Goal: Information Seeking & Learning: Learn about a topic

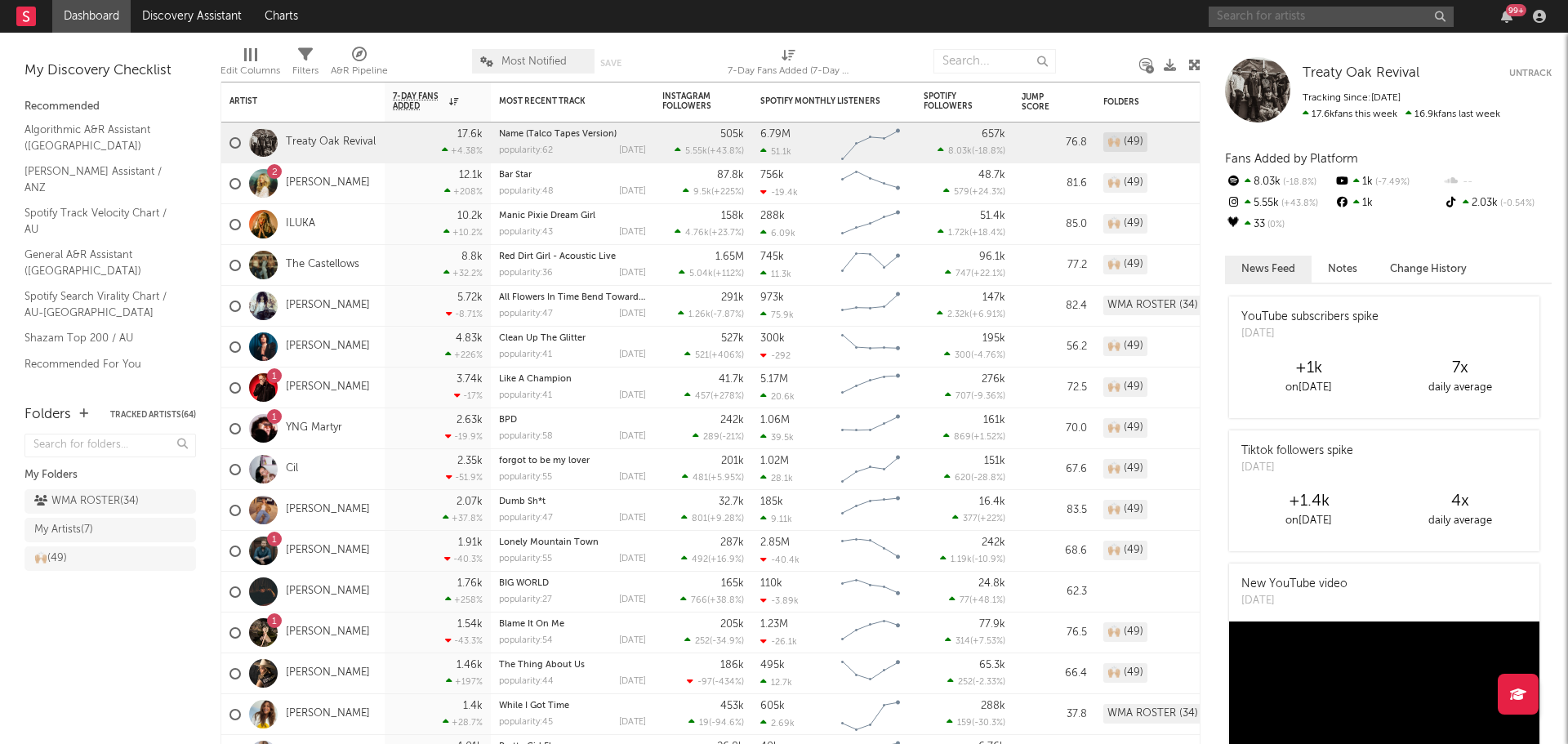
click at [1282, 25] on input "text" at bounding box center [1330, 17] width 245 height 20
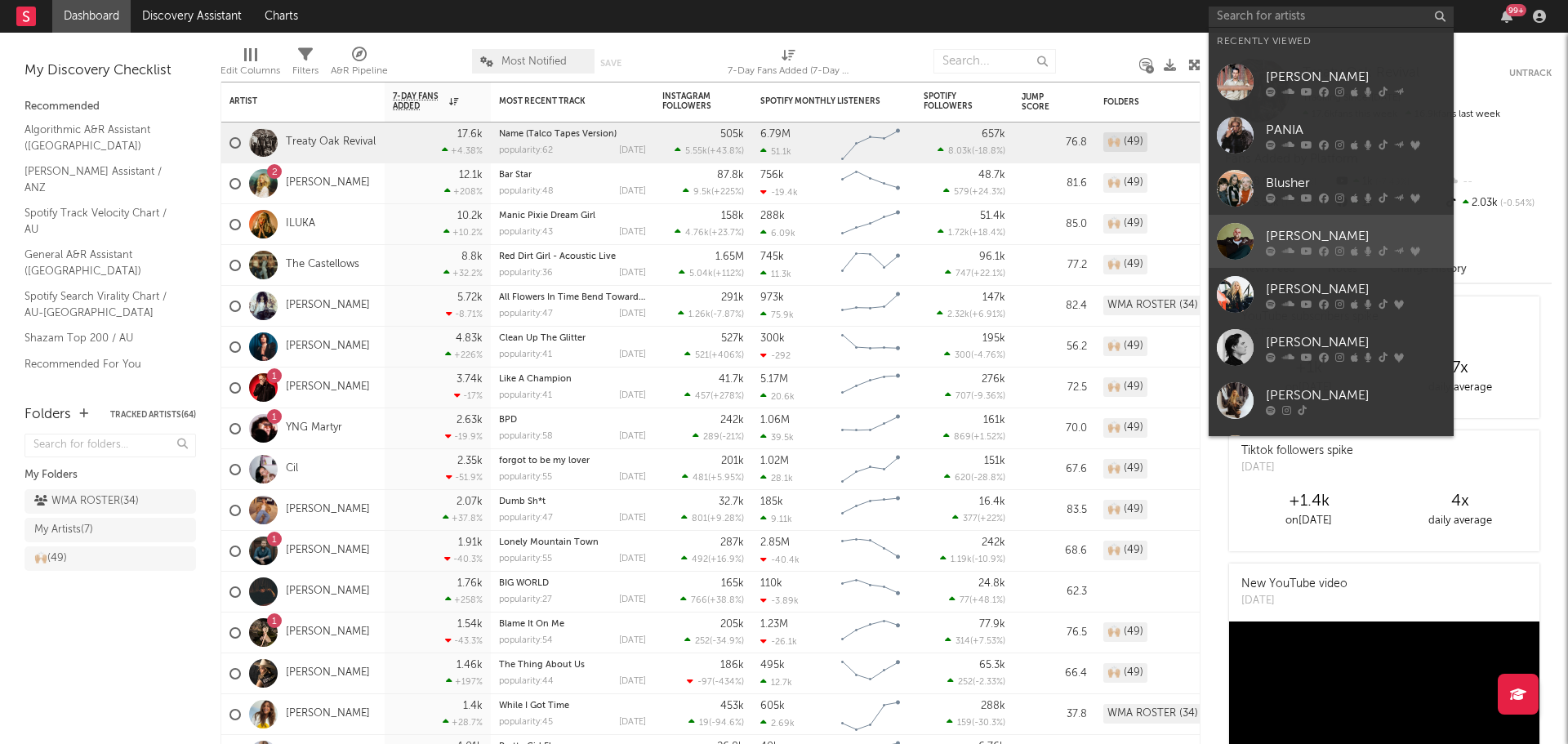
click at [1238, 245] on div at bounding box center [1235, 241] width 37 height 37
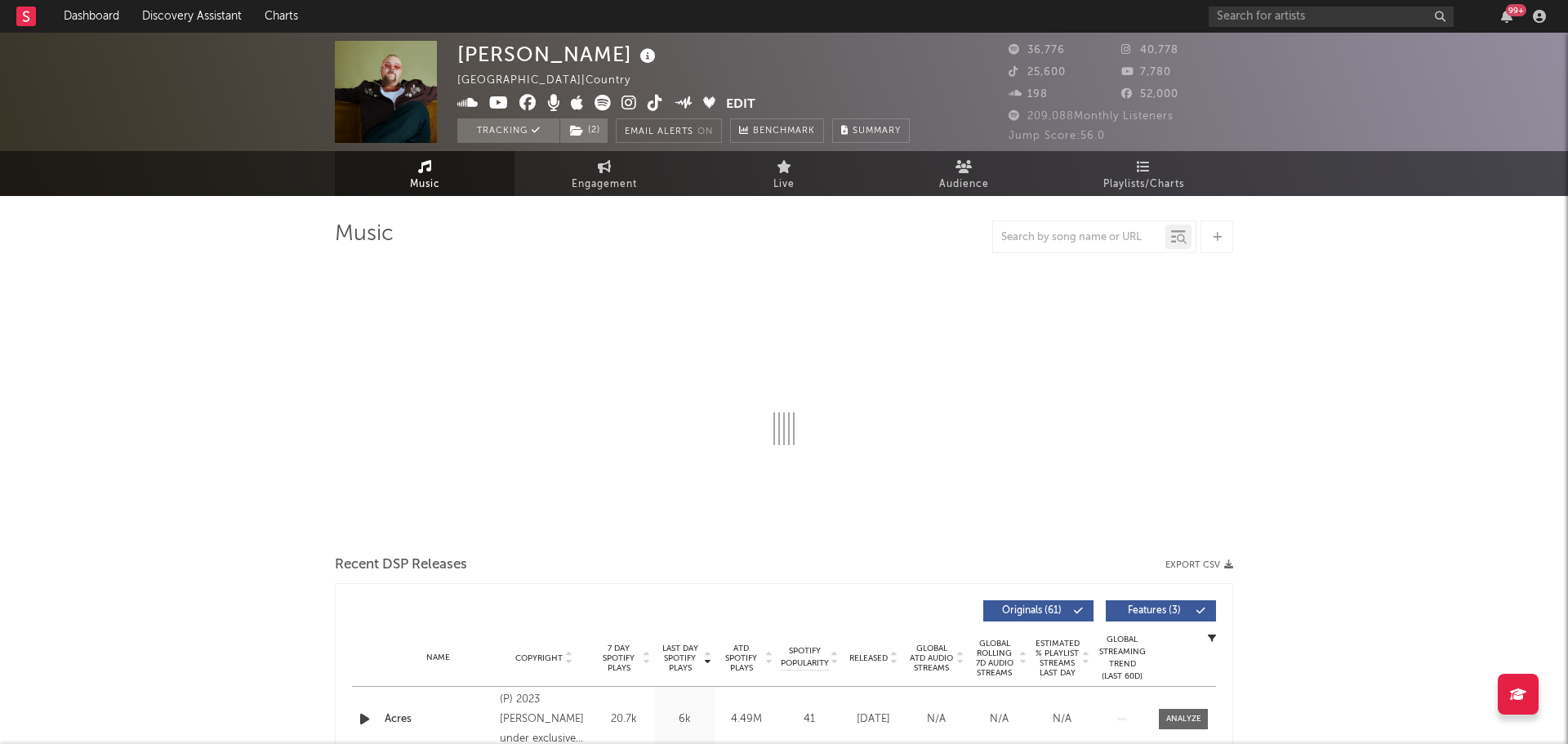
select select "6m"
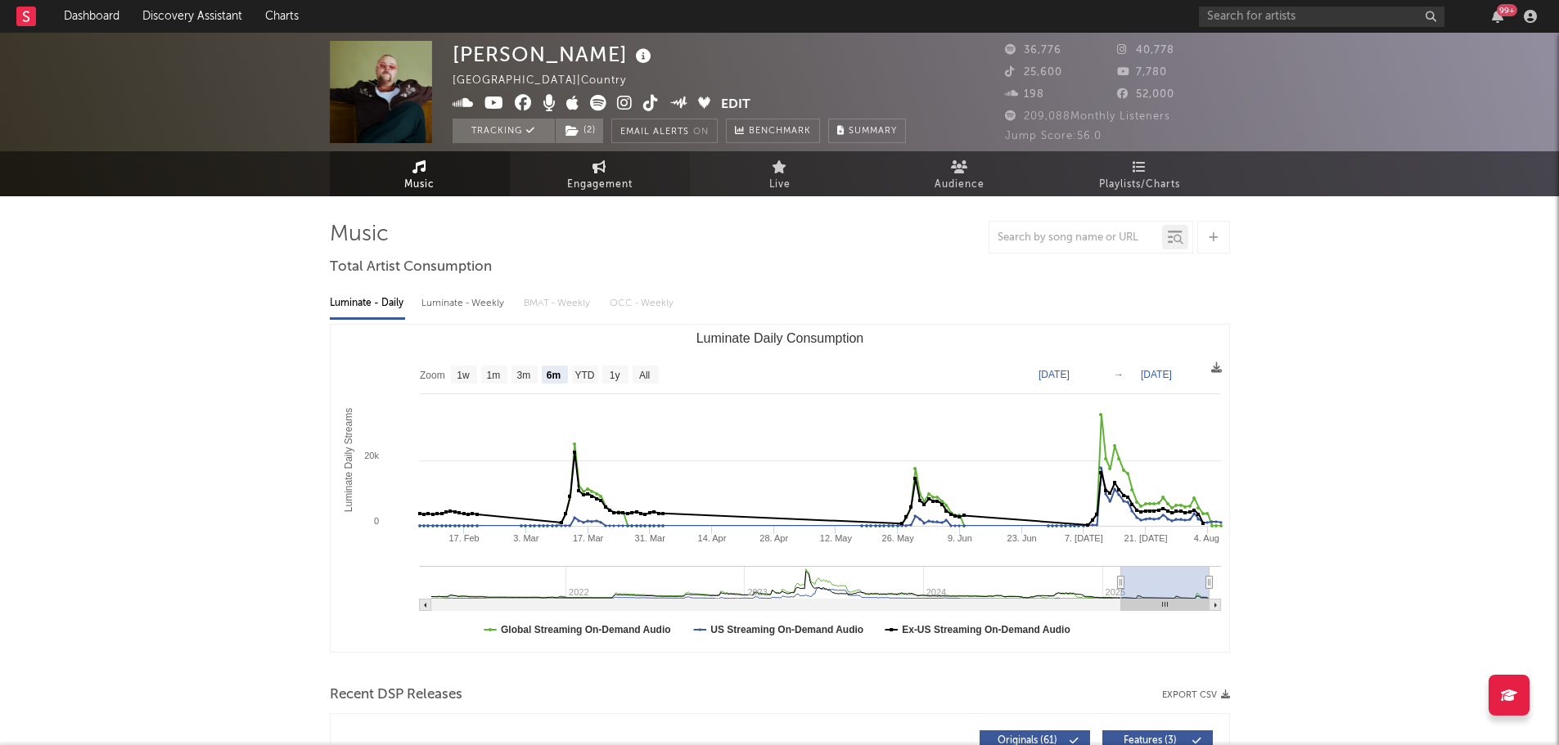
click at [610, 179] on span "Engagement" at bounding box center [599, 185] width 65 height 20
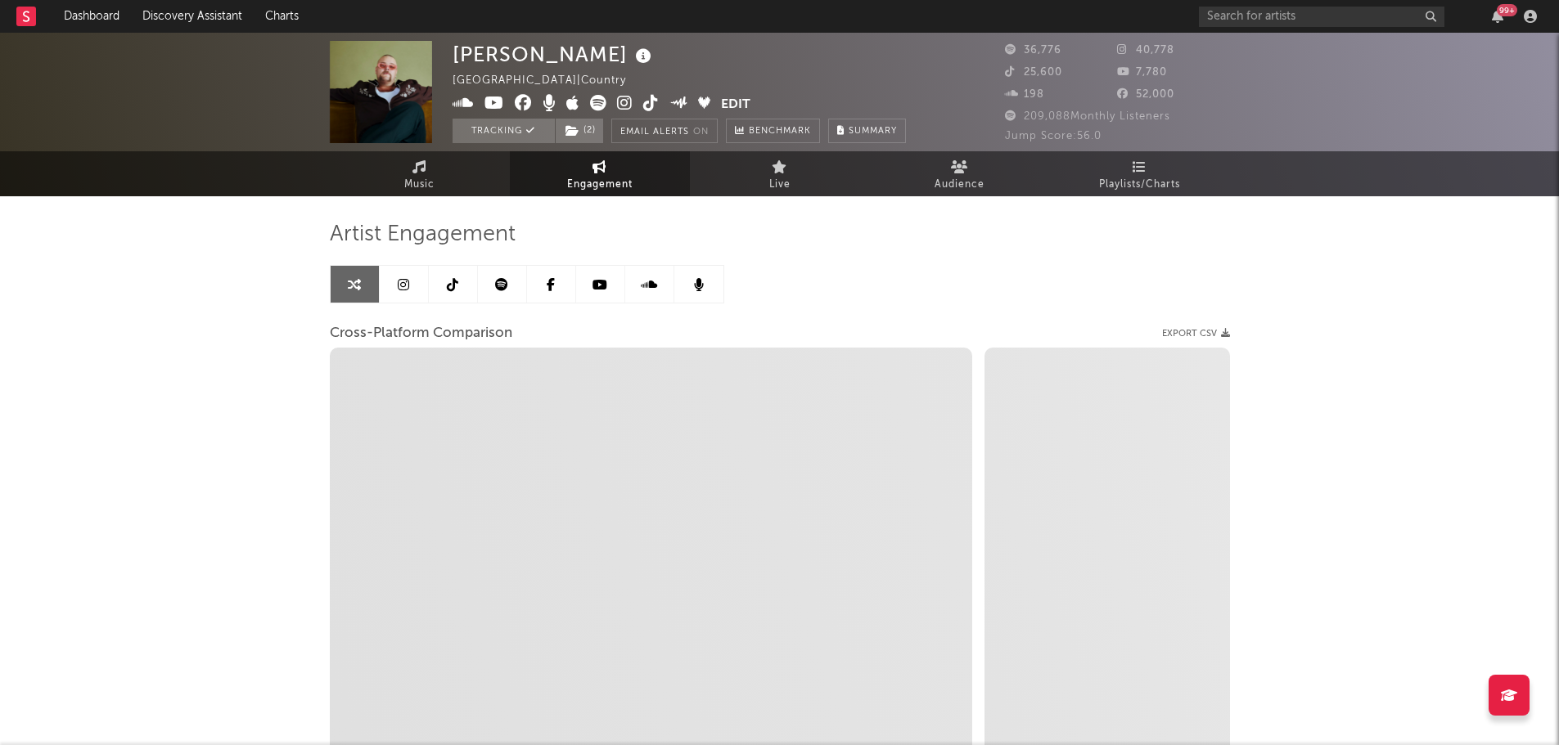
select select "1w"
select select "1m"
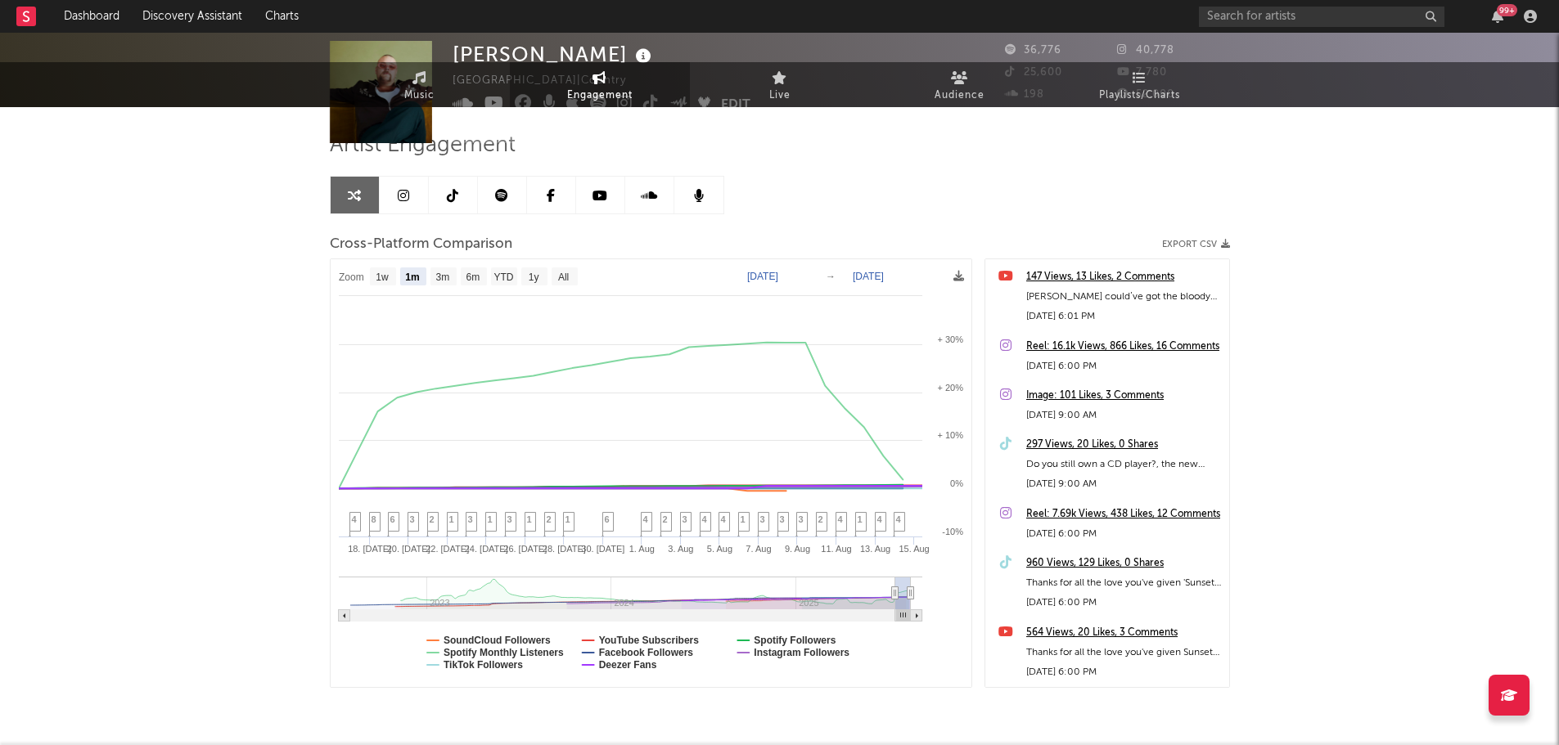
scroll to position [146, 0]
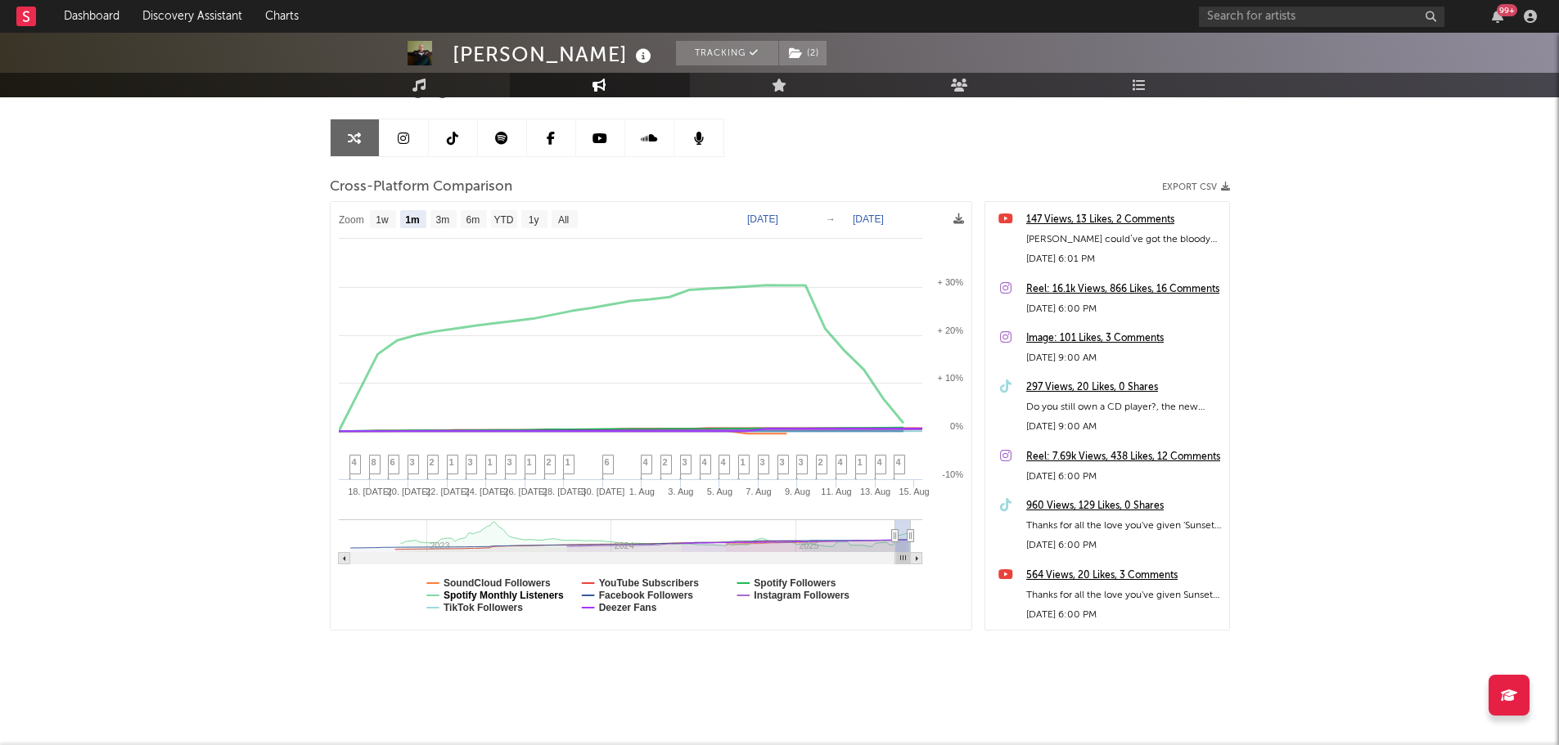
click at [543, 595] on text "Spotify Monthly Listeners" at bounding box center [503, 595] width 120 height 11
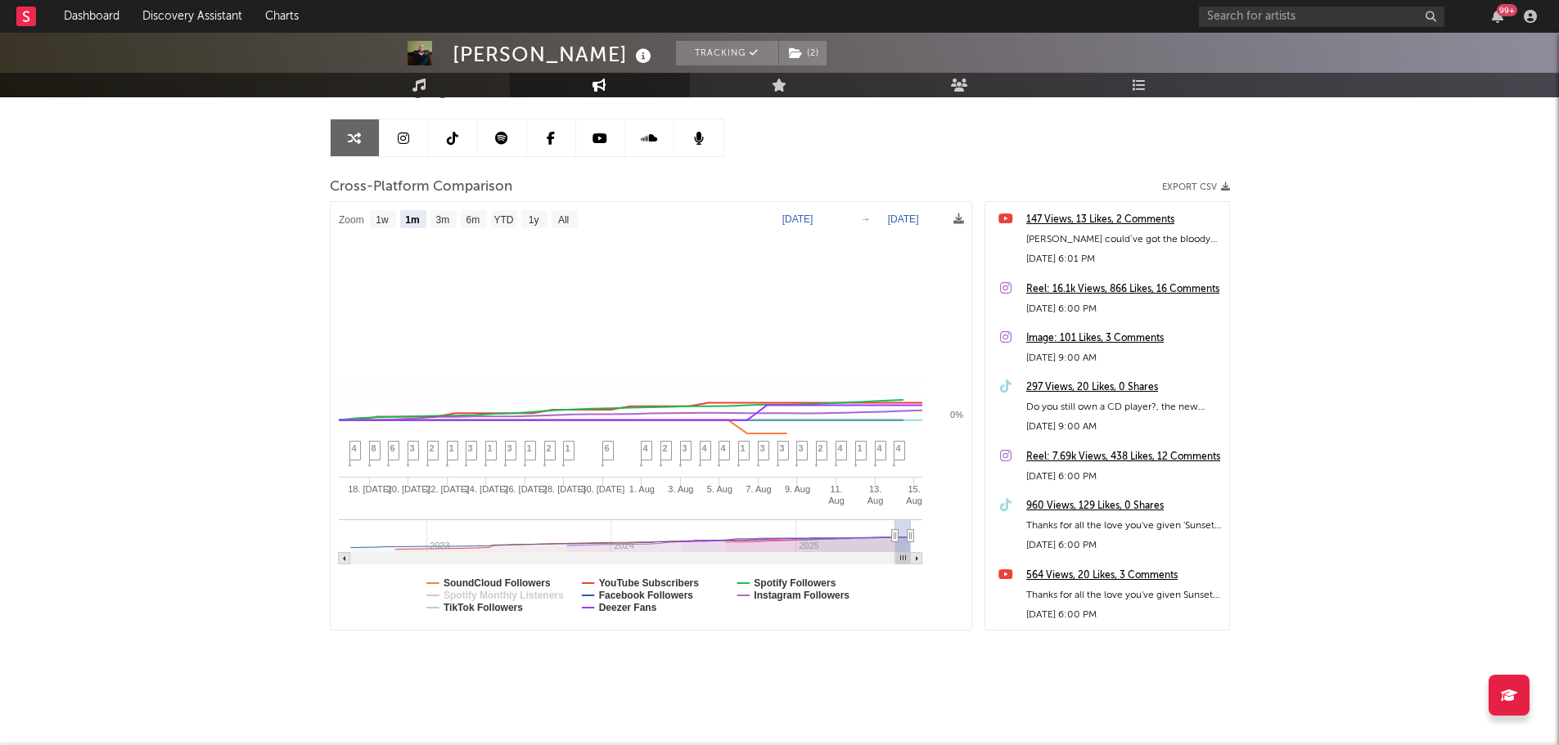
select select "1m"
